Goal: Task Accomplishment & Management: Manage account settings

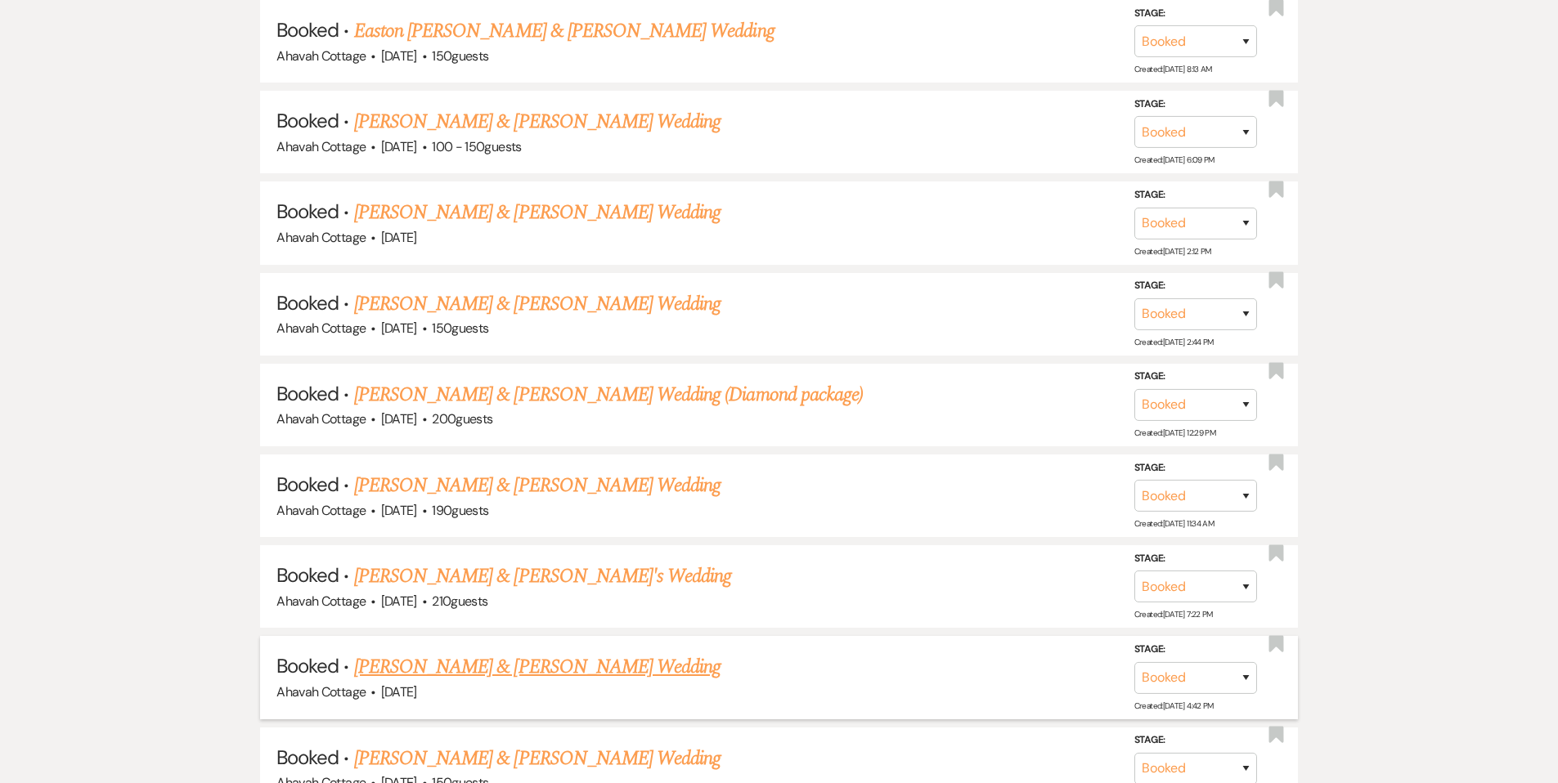
scroll to position [967, 0]
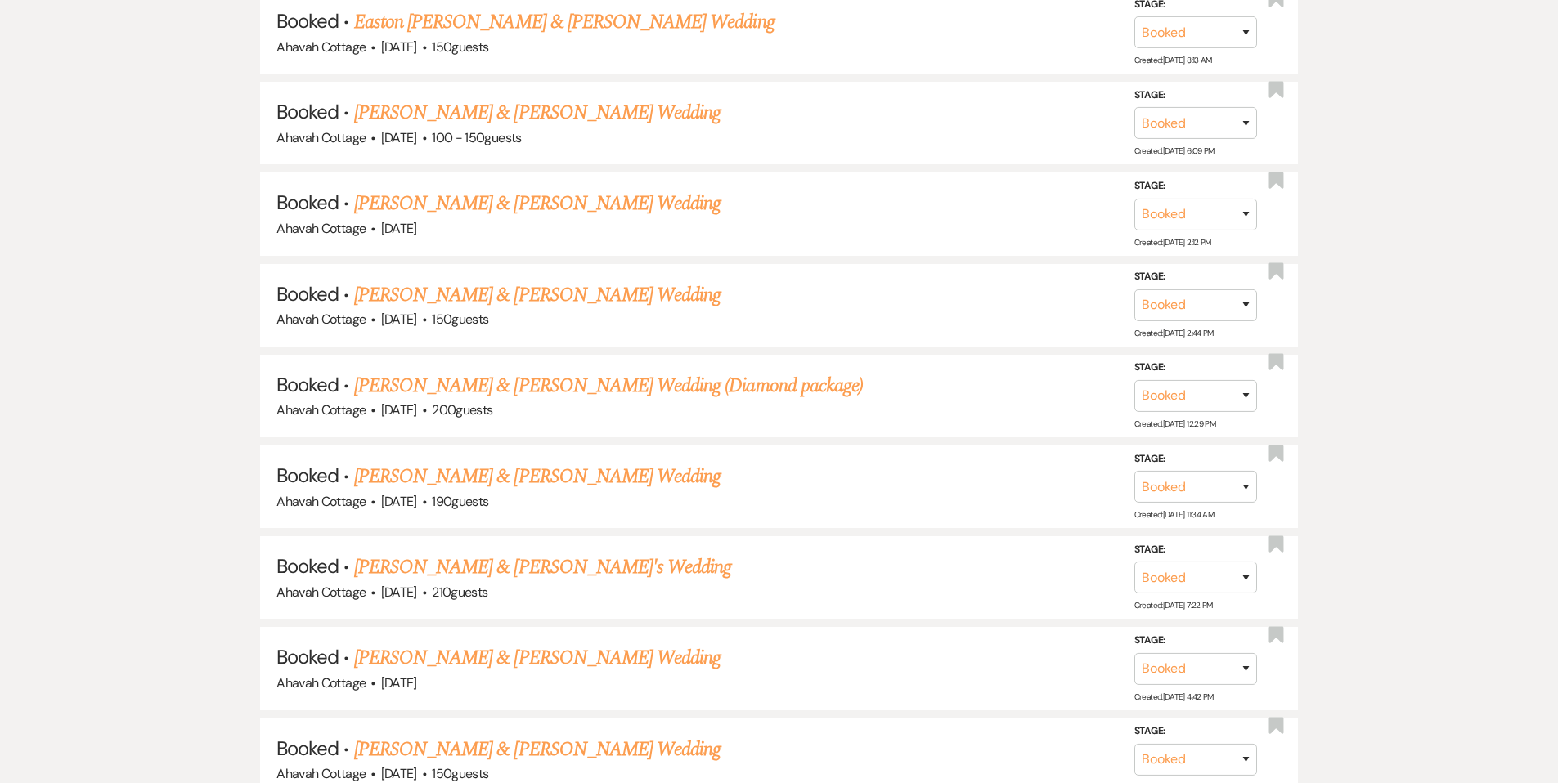
click at [483, 646] on link "[PERSON_NAME] & [PERSON_NAME] Wedding" at bounding box center [537, 657] width 366 height 29
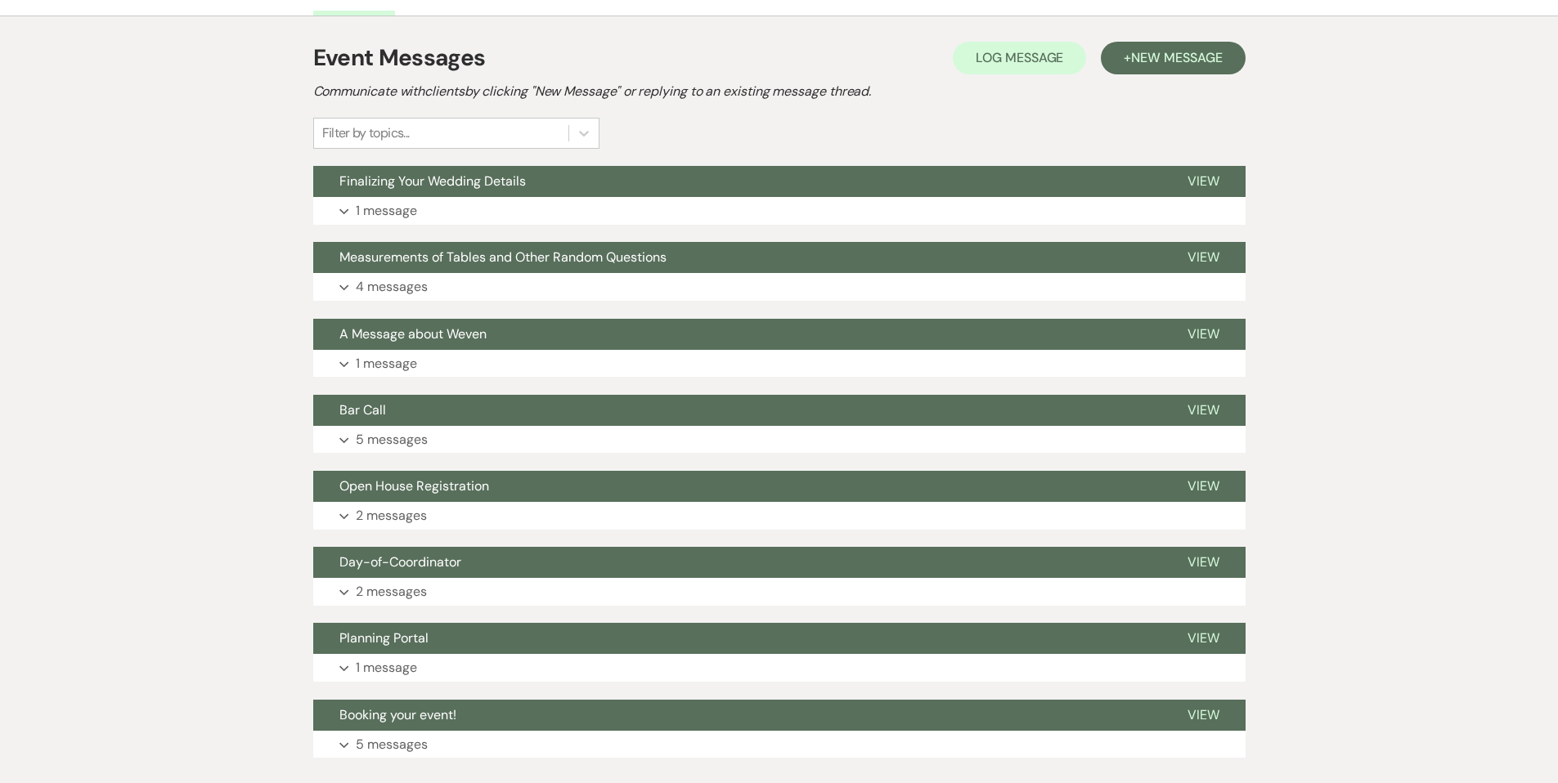
scroll to position [405, 0]
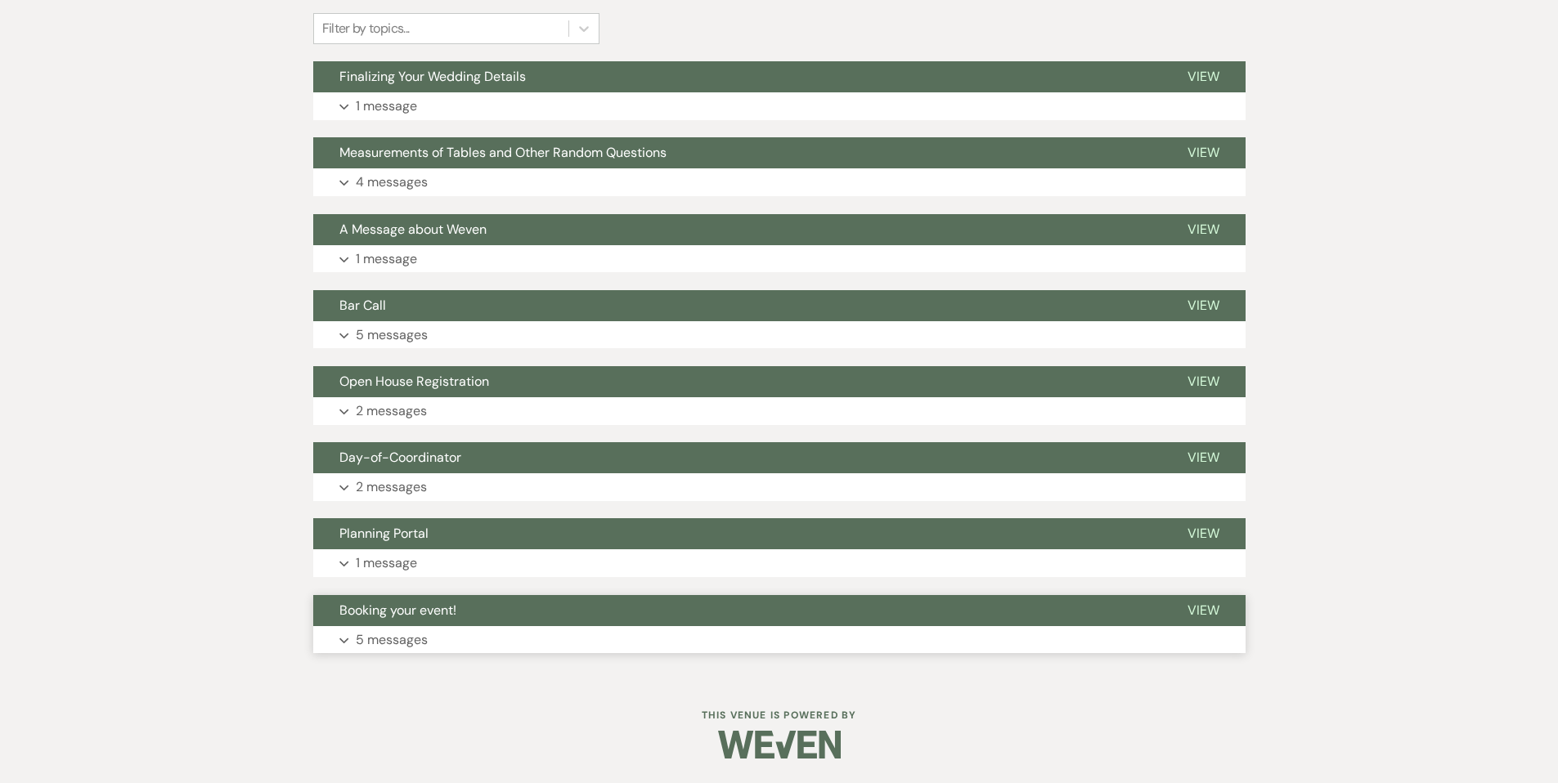
click at [343, 636] on button "Expand 5 messages" at bounding box center [779, 640] width 932 height 28
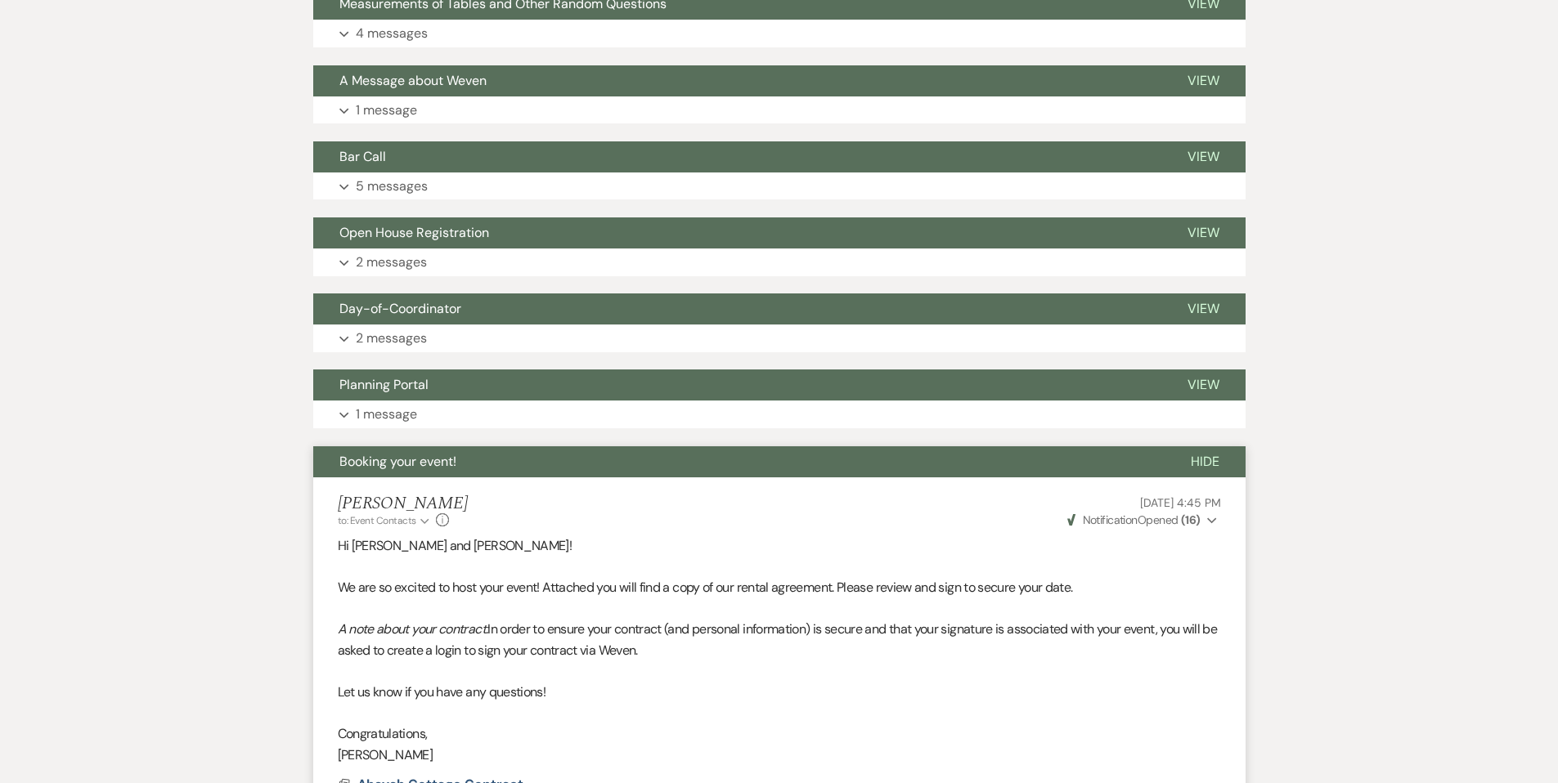
scroll to position [534, 0]
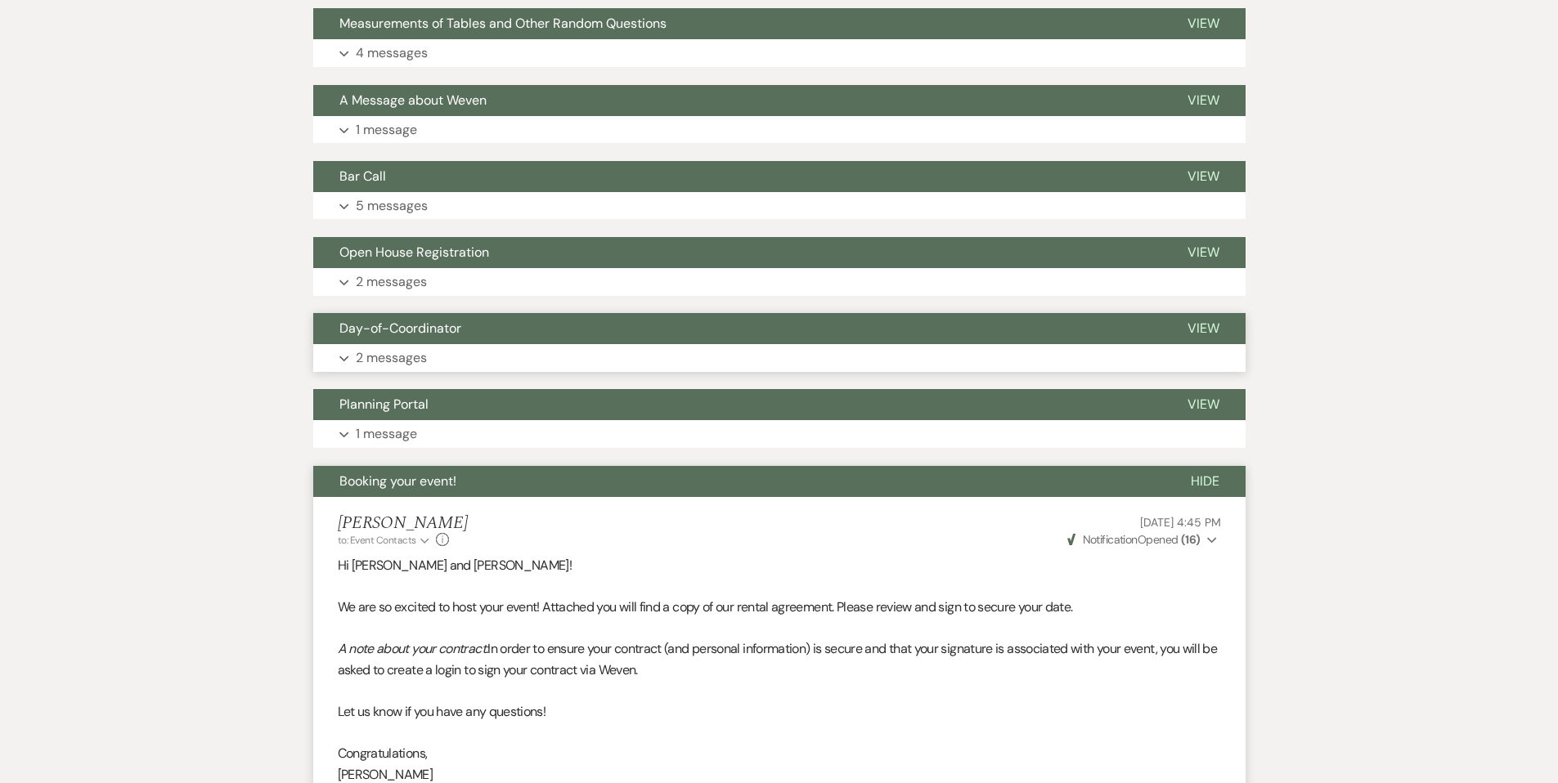
click at [373, 482] on span "Booking your event!" at bounding box center [397, 481] width 117 height 17
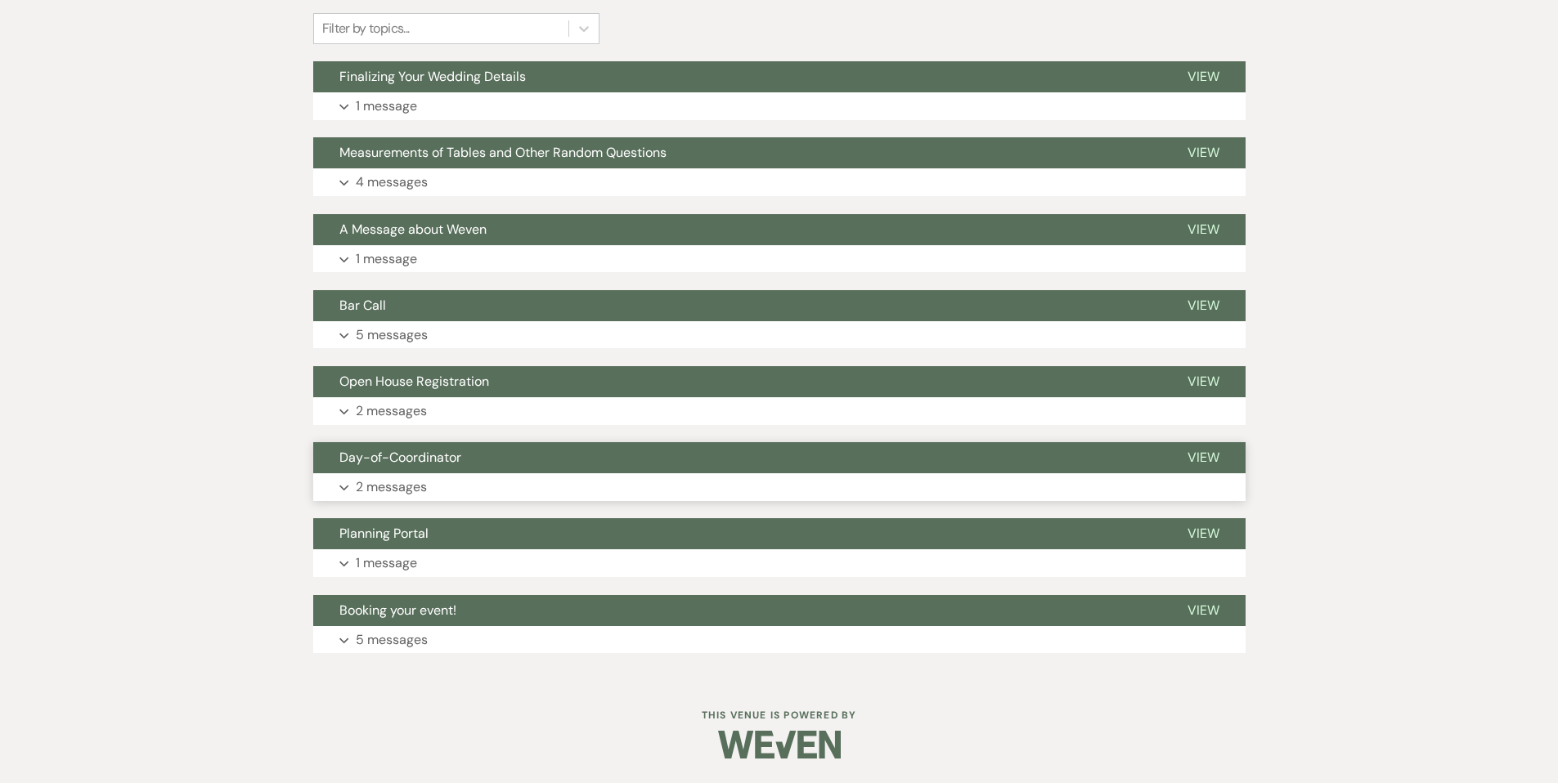
scroll to position [405, 0]
click at [377, 461] on span "Day-of-Coordinator" at bounding box center [400, 457] width 122 height 17
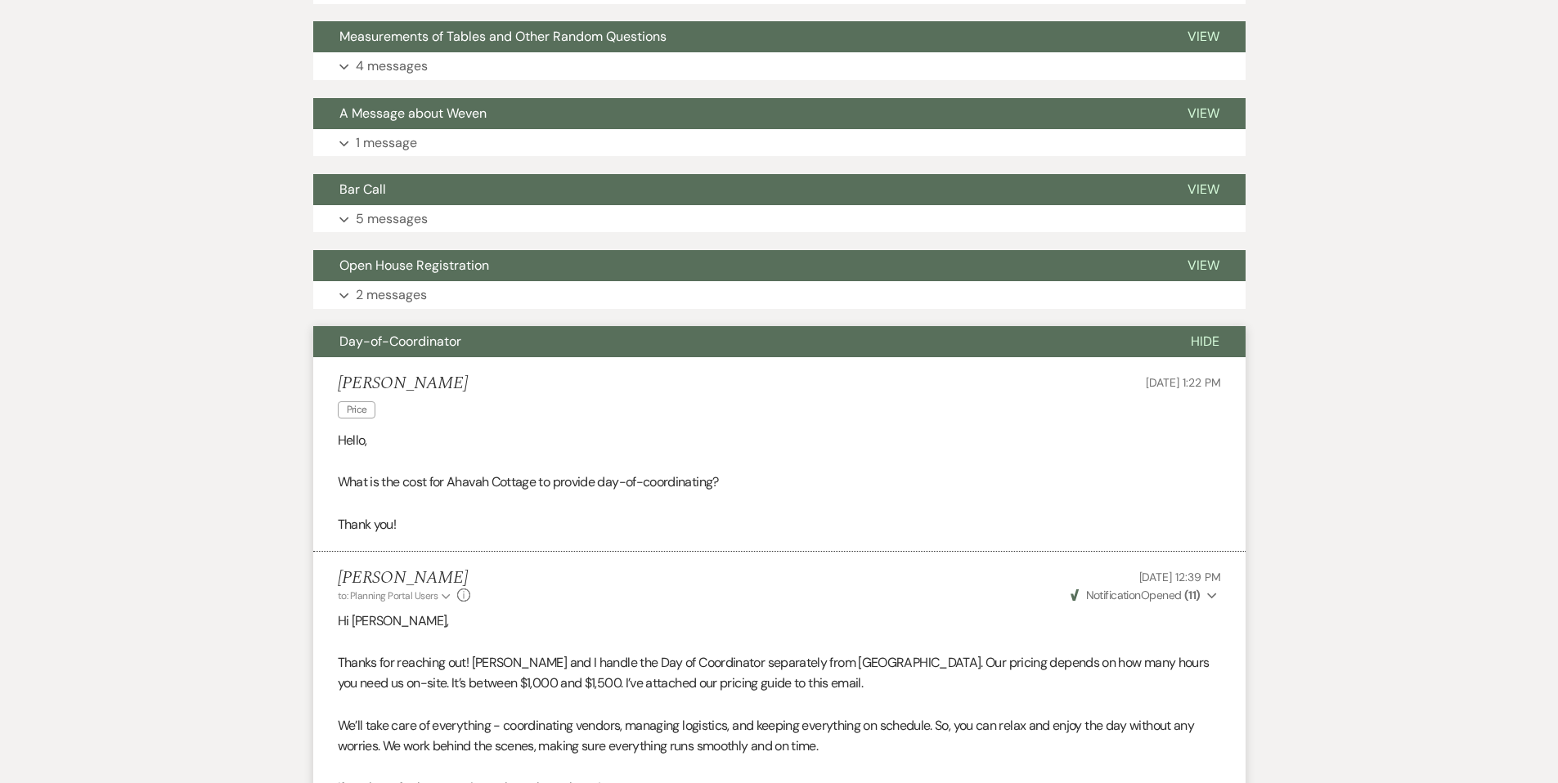
scroll to position [514, 0]
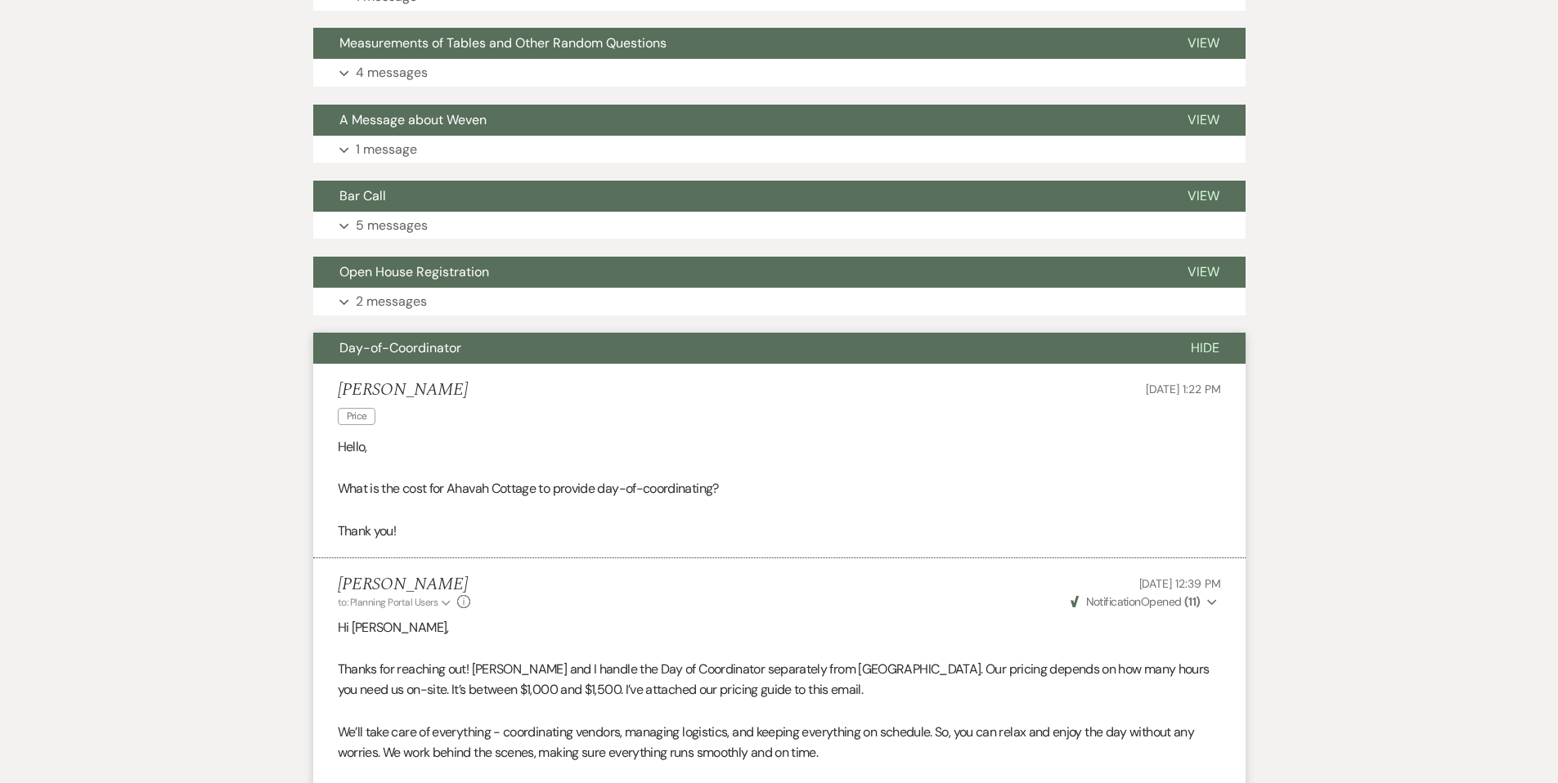
click at [366, 355] on span "Day-of-Coordinator" at bounding box center [400, 347] width 122 height 17
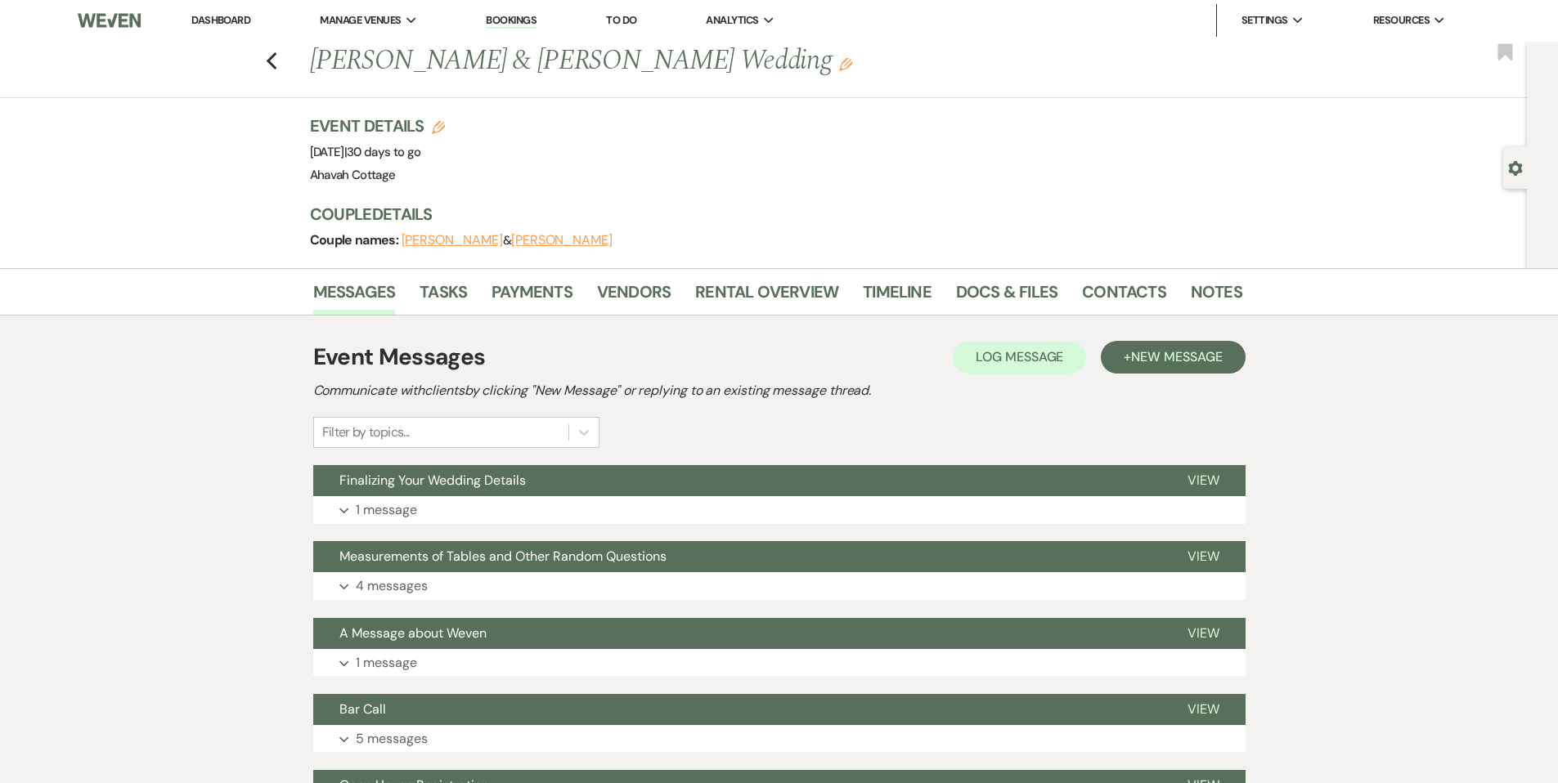
scroll to position [0, 0]
click at [984, 283] on link "Docs & Files" at bounding box center [1006, 298] width 101 height 36
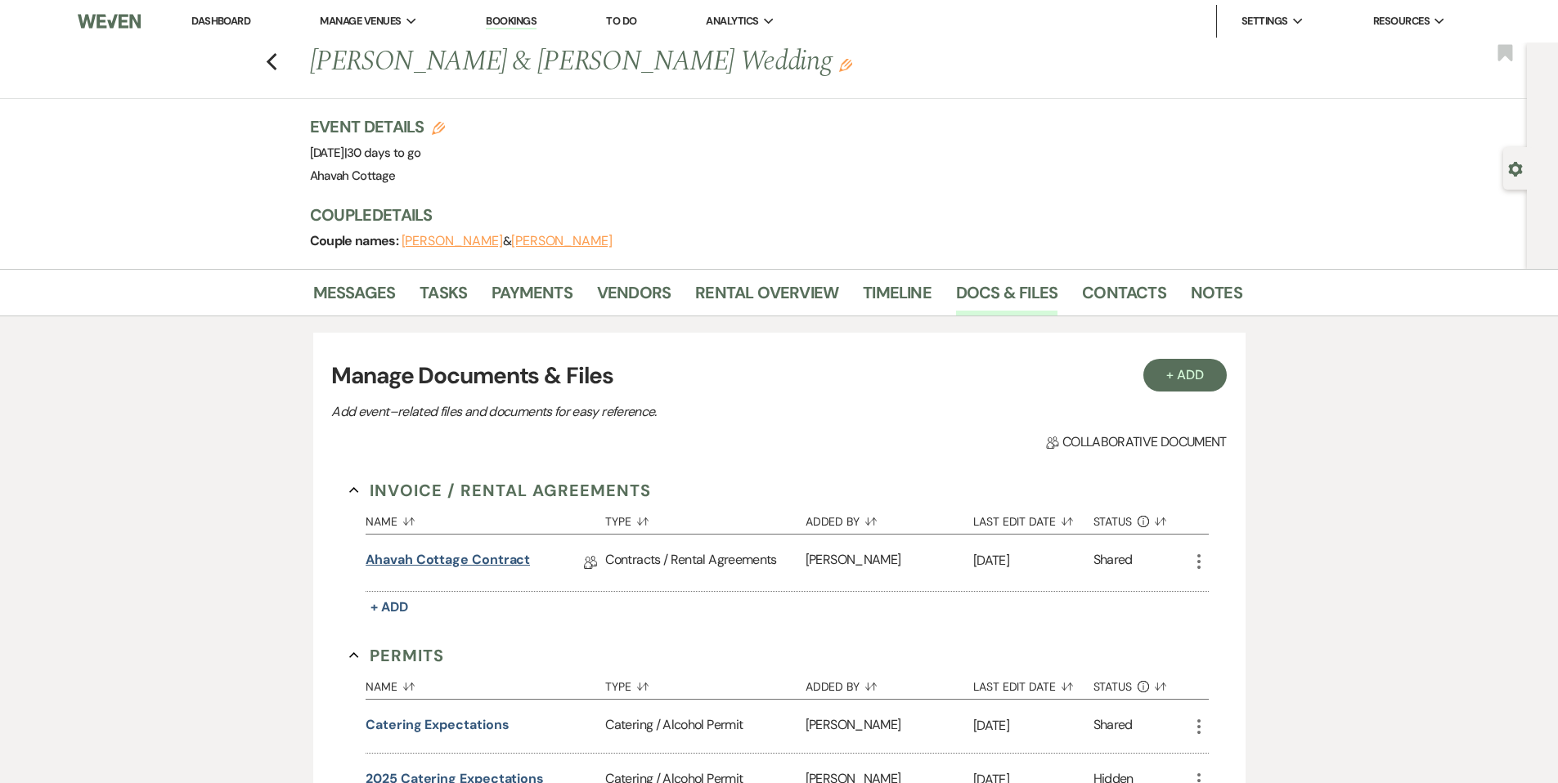
click at [482, 558] on link "Ahavah Cottage Contract" at bounding box center [447, 562] width 164 height 25
